Goal: Check status

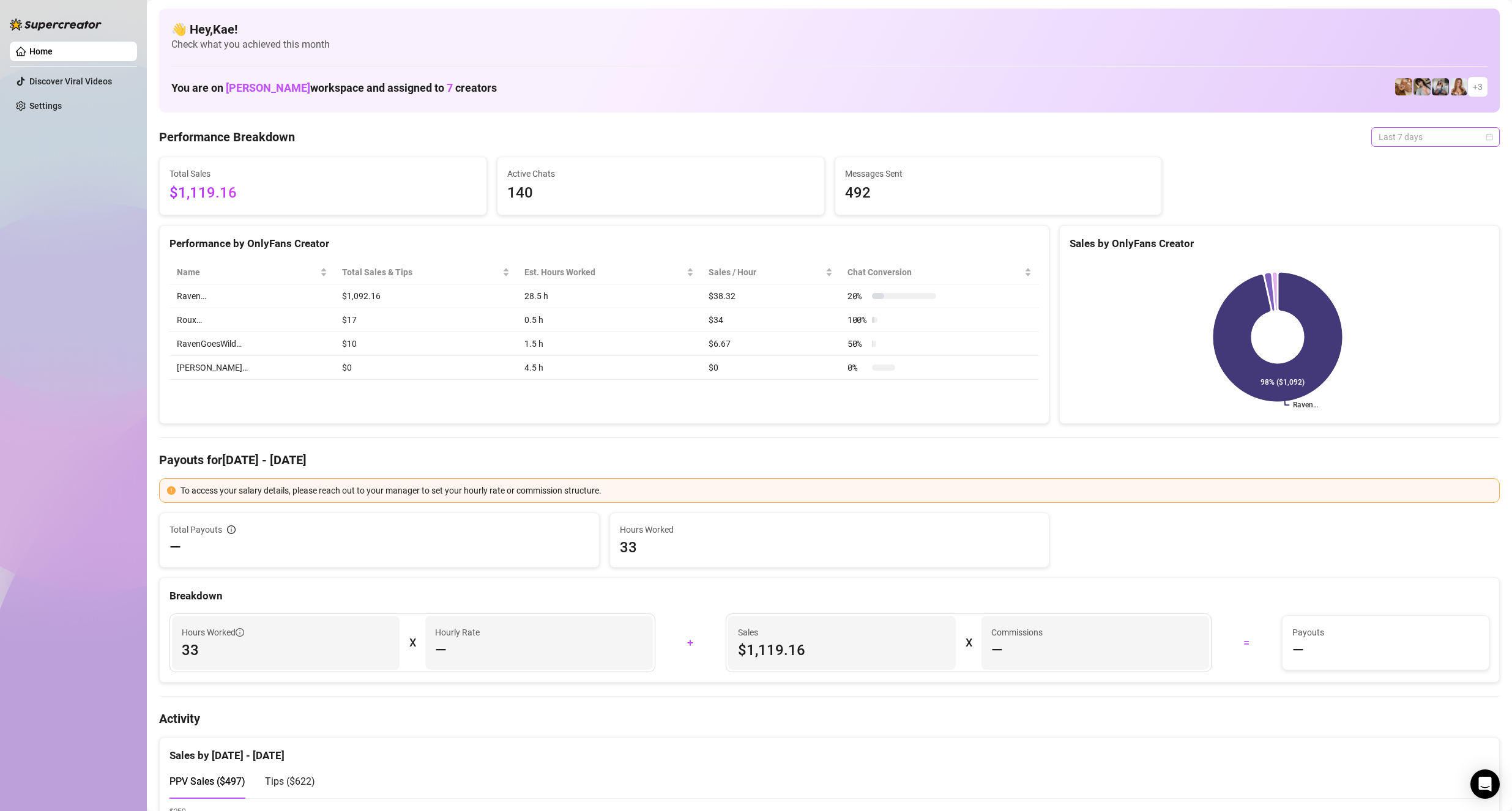
click at [1418, 141] on span "Last 7 days" at bounding box center [1436, 137] width 114 height 18
click at [1401, 162] on div "Last 24 hours" at bounding box center [1425, 162] width 109 height 14
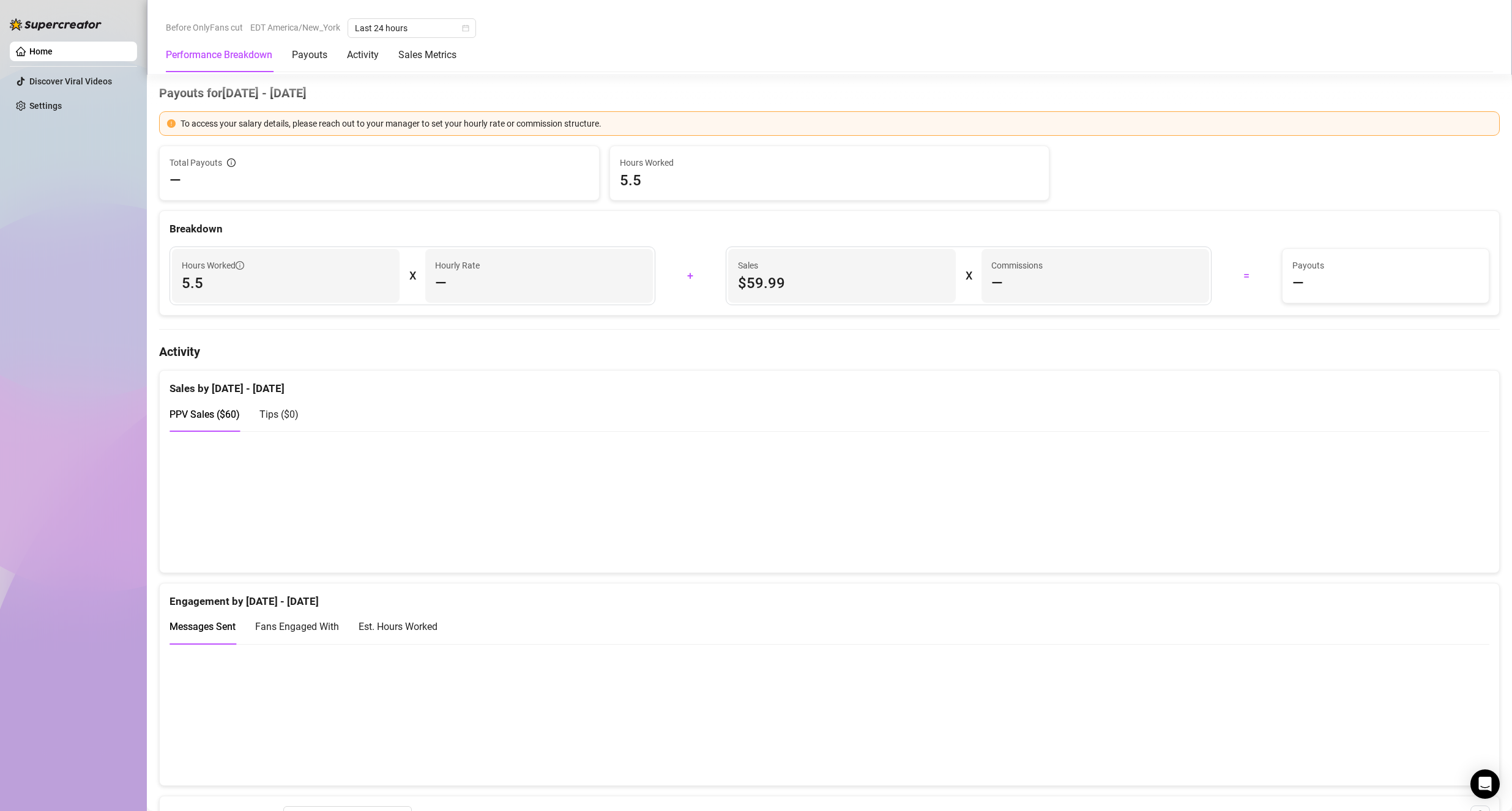
scroll to position [795, 0]
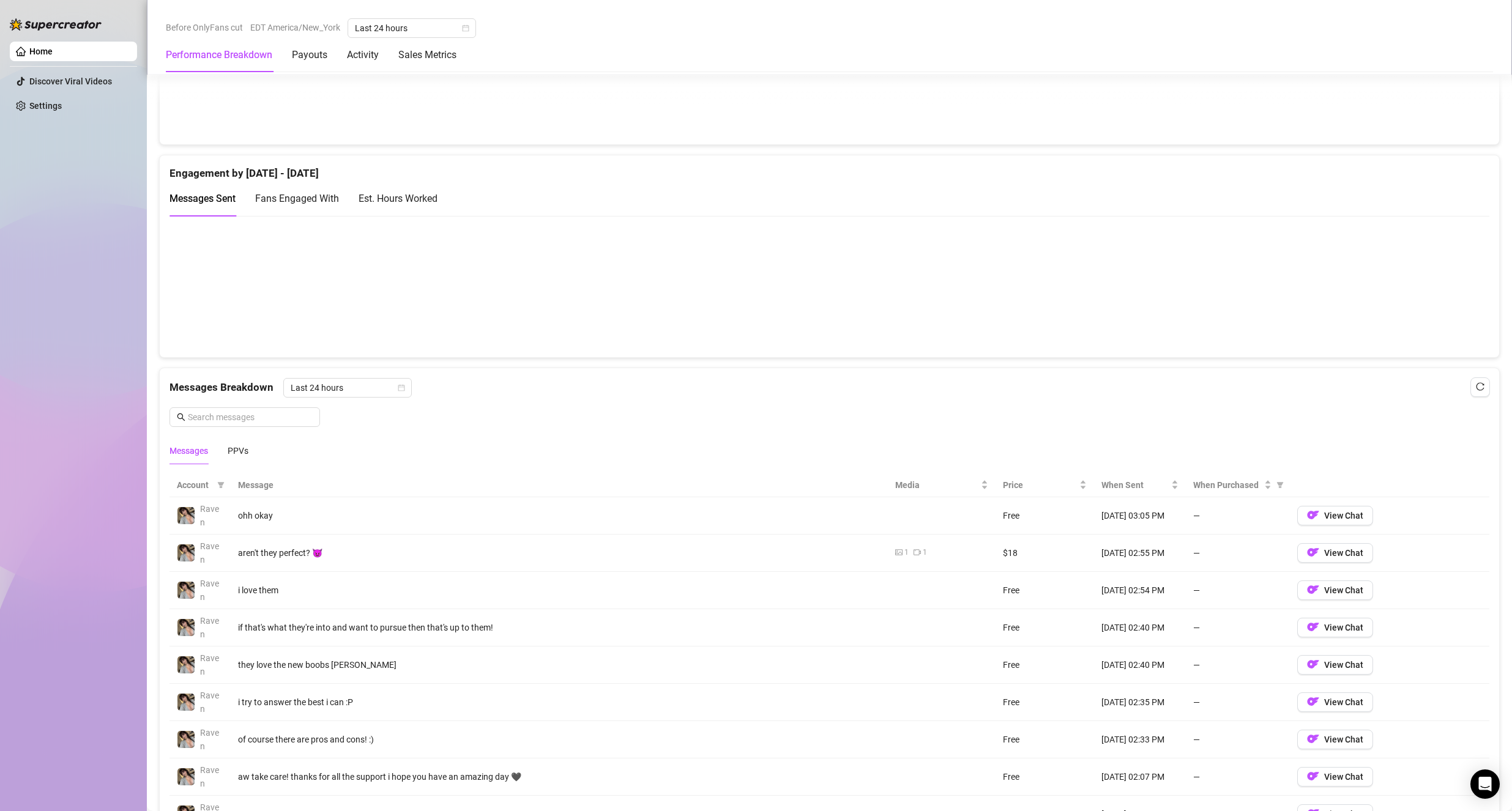
click at [1467, 376] on div "Messages Breakdown Last 24 hours Messages PPVs" at bounding box center [829, 416] width 1340 height 96
click at [1476, 388] on icon "reload" at bounding box center [1480, 387] width 8 height 8
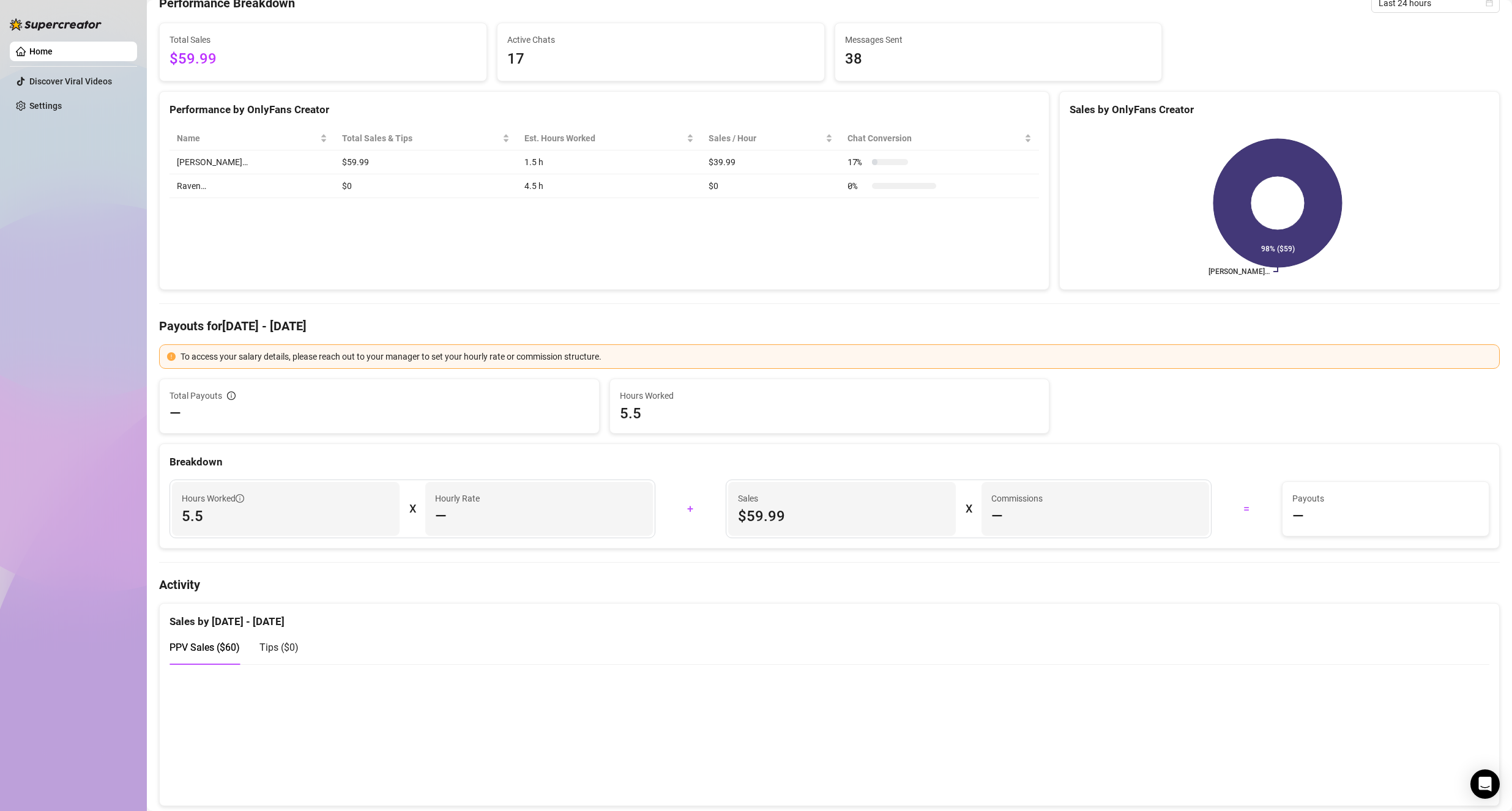
scroll to position [0, 0]
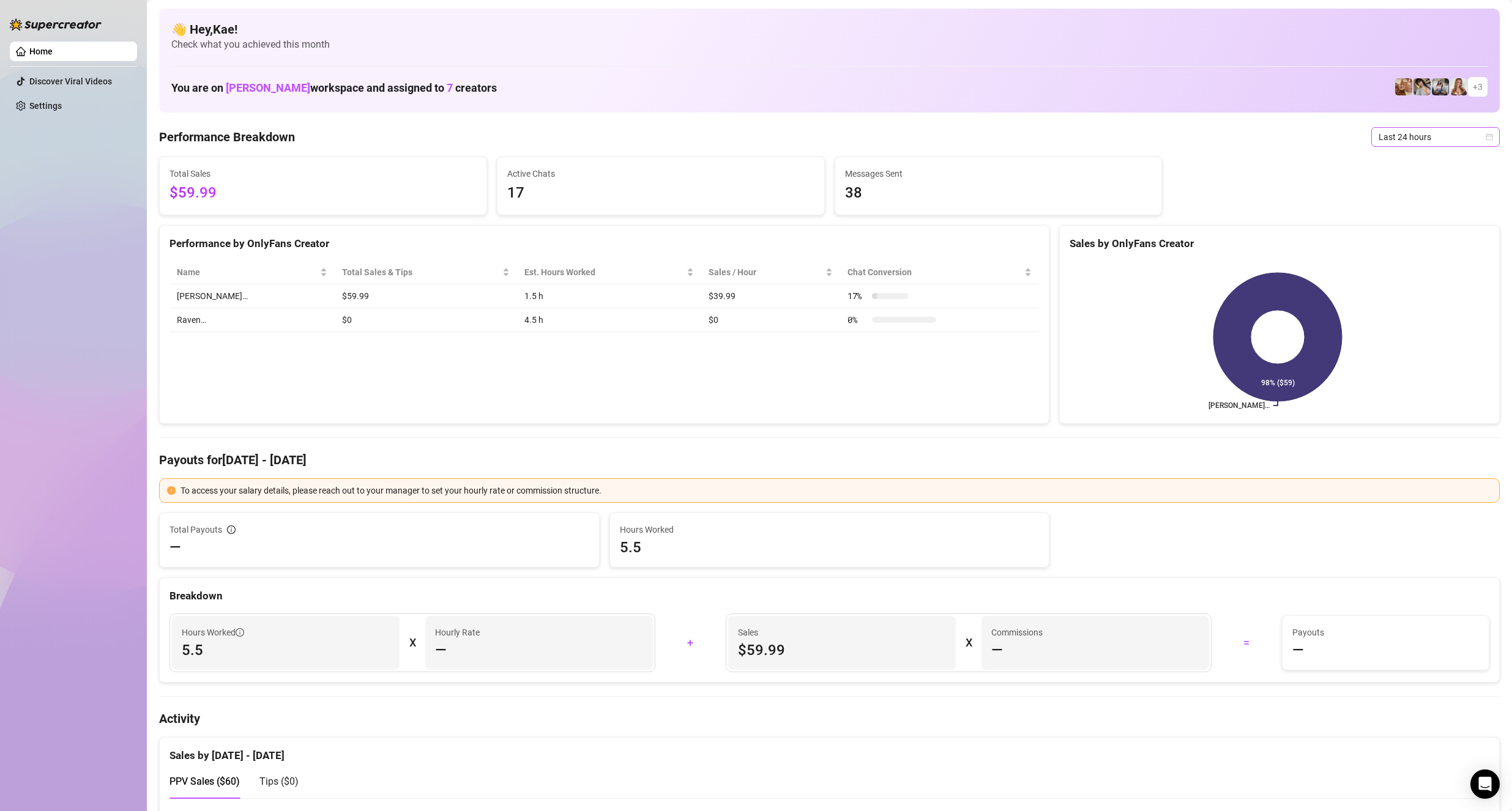
click at [1418, 139] on span "Last 24 hours" at bounding box center [1436, 137] width 114 height 18
click at [1411, 179] on div "Last 7 days" at bounding box center [1425, 181] width 109 height 14
click at [1411, 140] on span "Last 7 days" at bounding box center [1436, 137] width 114 height 18
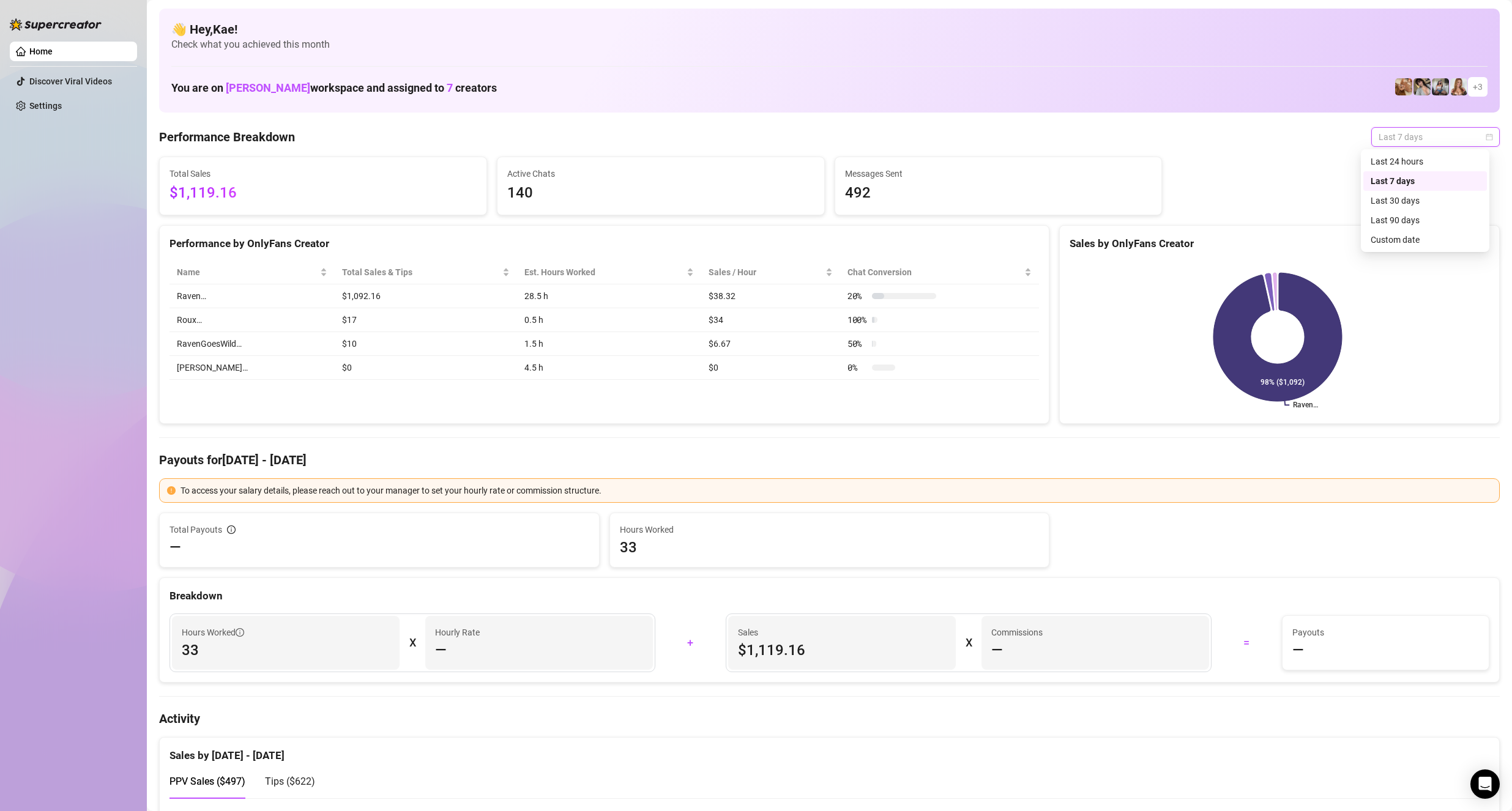
click at [1405, 190] on div "Last 7 days" at bounding box center [1424, 181] width 123 height 20
click at [1408, 141] on span "Last 7 days" at bounding box center [1436, 137] width 114 height 18
click at [1405, 196] on div "Last 30 days" at bounding box center [1425, 201] width 109 height 14
click at [804, 62] on div "👋 Hey, Kae ! Check what you achieved this month You are on [PERSON_NAME] worksp…" at bounding box center [829, 60] width 1340 height 104
